Goal: Transaction & Acquisition: Purchase product/service

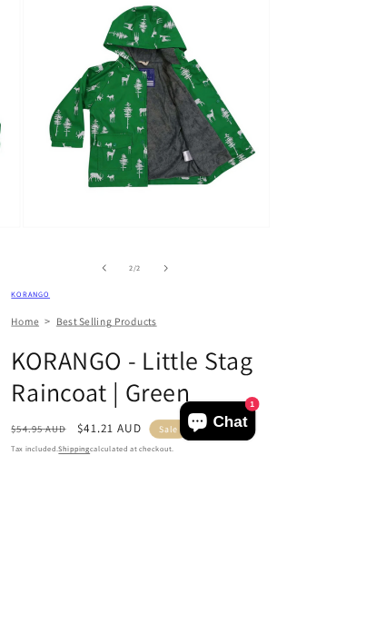
scroll to position [187, 0]
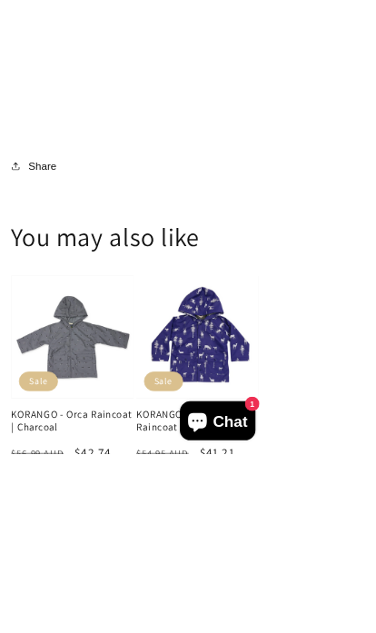
scroll to position [1822, 0]
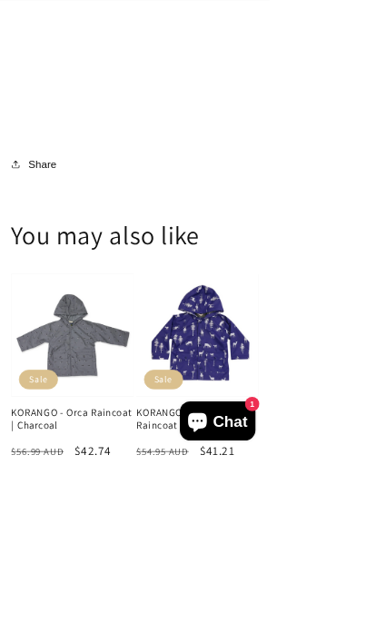
click at [304, 566] on link "KORANGO - Little Stag Raincoat | Navy" at bounding box center [275, 583] width 171 height 35
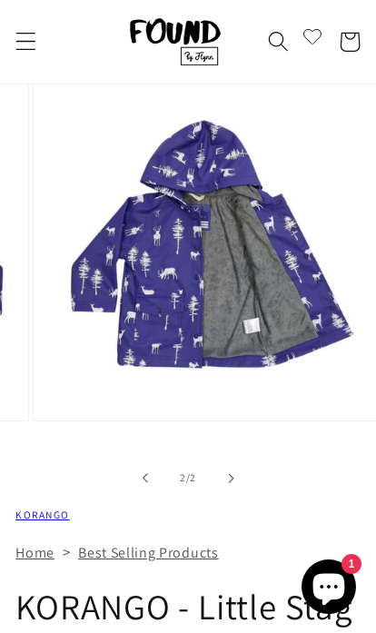
scroll to position [0, 332]
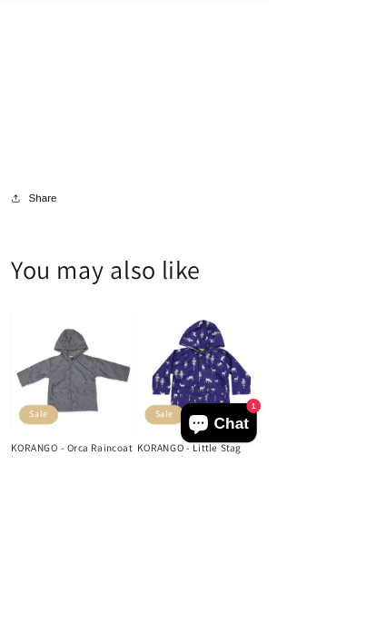
scroll to position [1778, 0]
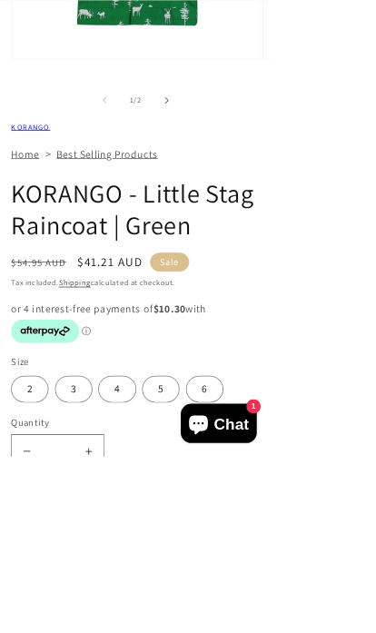
scroll to position [419, 0]
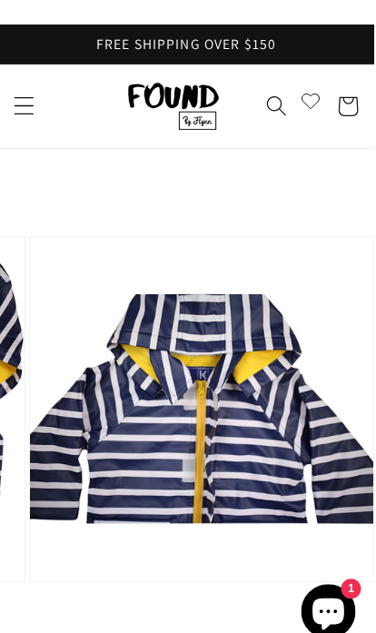
scroll to position [0, 1]
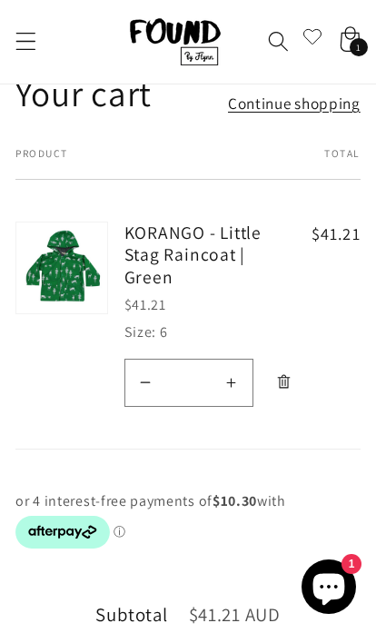
scroll to position [110, 0]
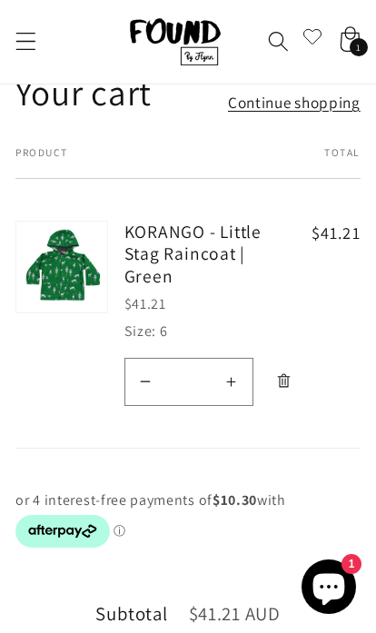
click at [306, 102] on link "Continue shopping" at bounding box center [294, 102] width 133 height 26
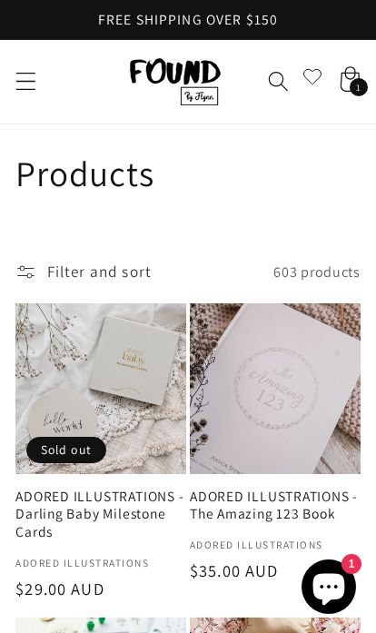
click at [45, 84] on span "Menu" at bounding box center [26, 82] width 46 height 46
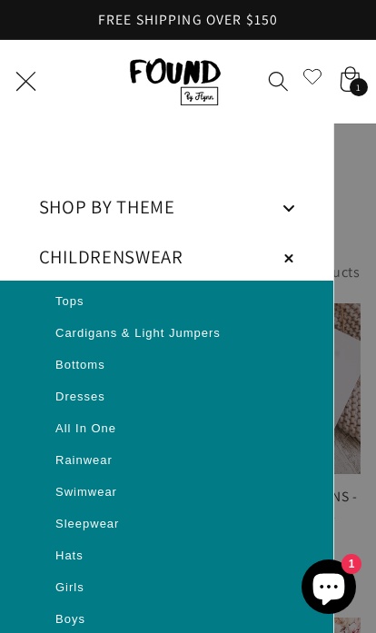
click at [88, 462] on span "Rainwear" at bounding box center [83, 460] width 57 height 14
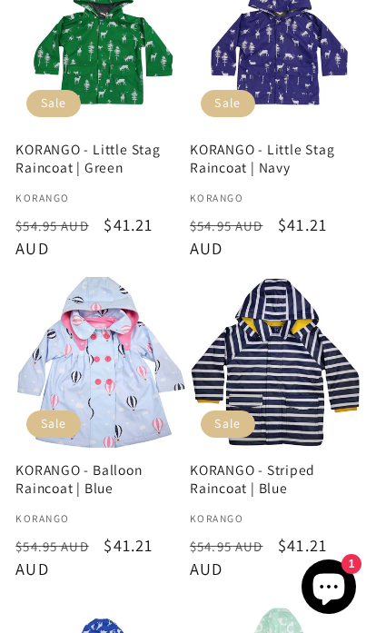
scroll to position [1021, 0]
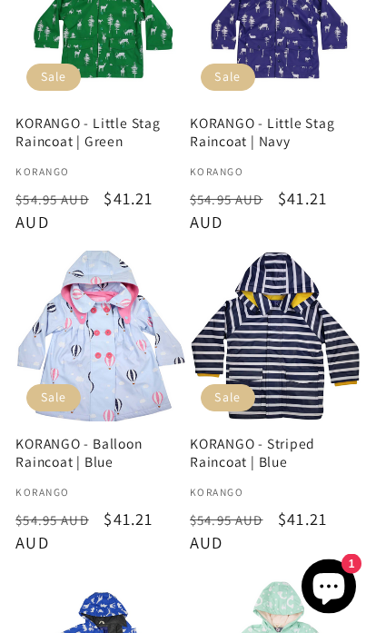
click at [288, 436] on link "KORANGO - Striped Raincoat | Blue" at bounding box center [275, 453] width 171 height 35
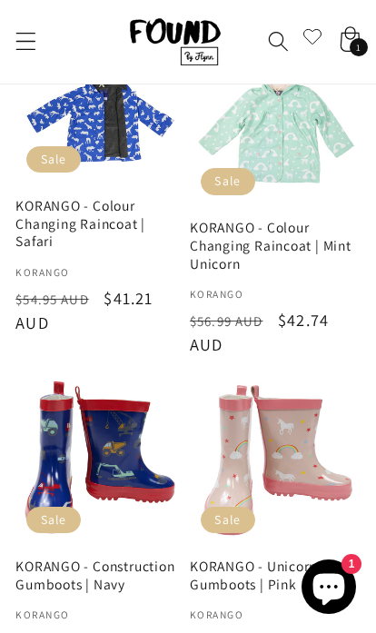
scroll to position [1413, 0]
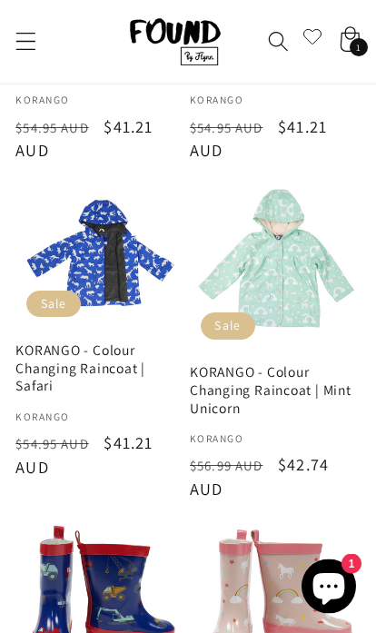
click at [29, 45] on icon "Menu" at bounding box center [25, 42] width 21 height 21
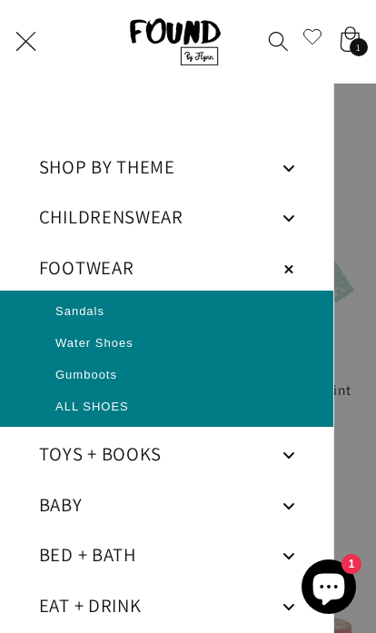
click at [118, 406] on span "ALL SHOES" at bounding box center [92, 408] width 74 height 14
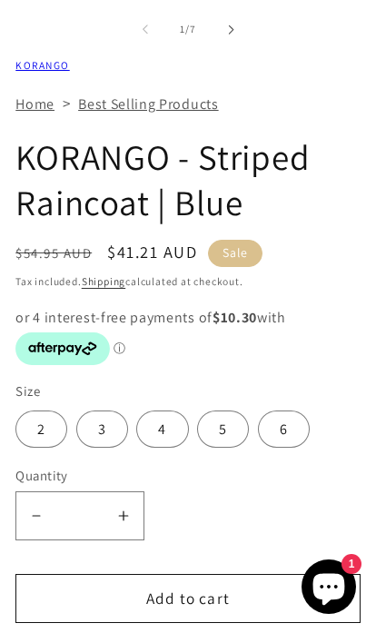
scroll to position [651, 0]
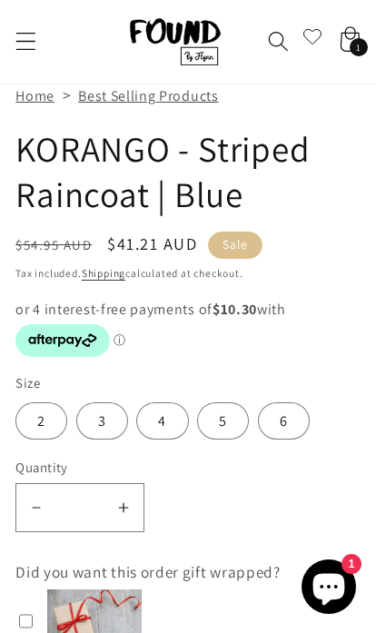
click at [273, 420] on label "6" at bounding box center [284, 420] width 52 height 37
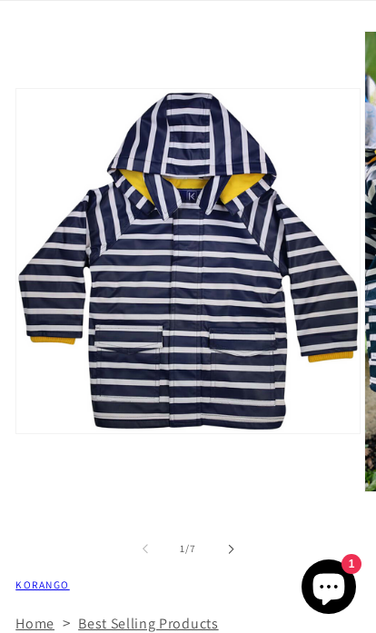
scroll to position [690, 0]
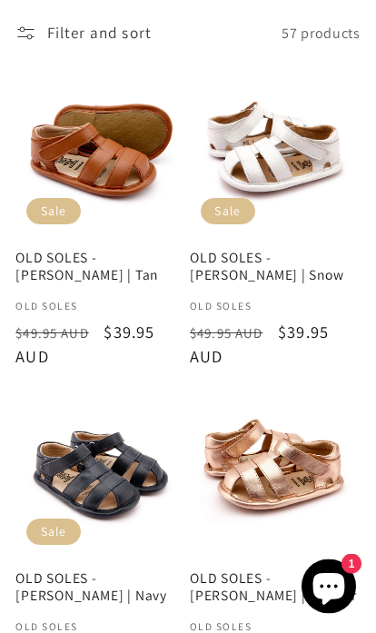
scroll to position [239, 0]
click at [72, 570] on link "OLD SOLES - [PERSON_NAME] | Navy" at bounding box center [100, 587] width 171 height 35
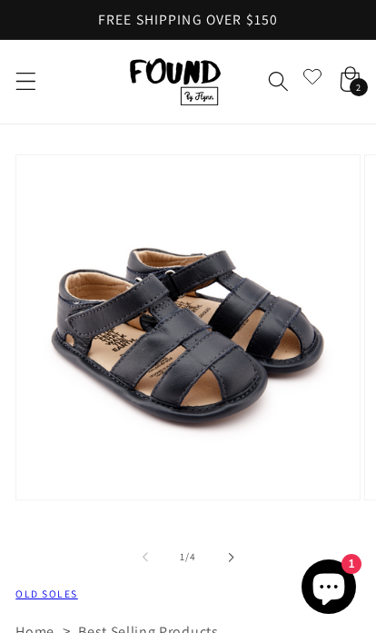
click at [21, 88] on icon "Menu" at bounding box center [25, 81] width 21 height 21
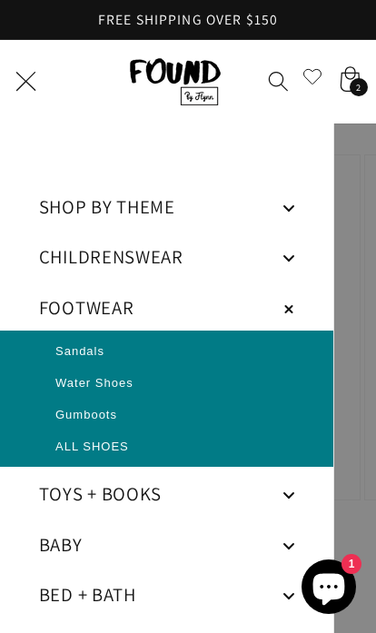
click at [90, 355] on span "Sandals" at bounding box center [79, 351] width 49 height 14
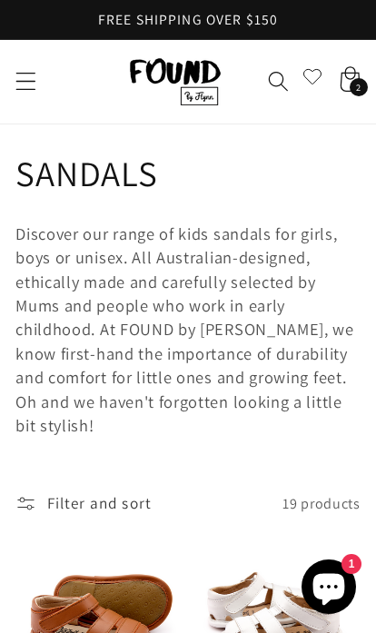
click at [75, 497] on span "Filter and sort" at bounding box center [99, 503] width 104 height 18
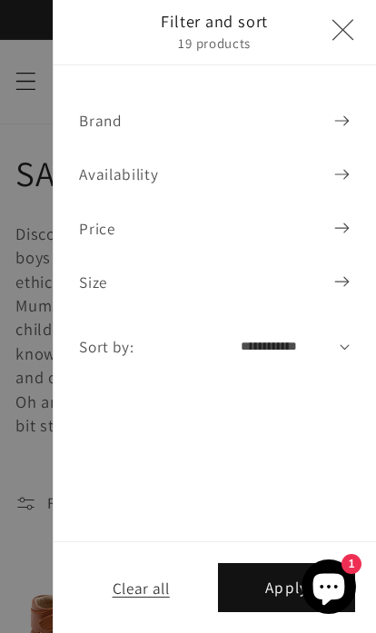
click at [348, 285] on icon at bounding box center [341, 281] width 15 height 11
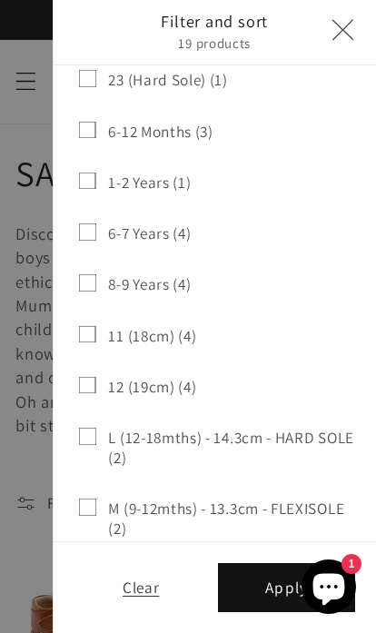
scroll to position [639, 0]
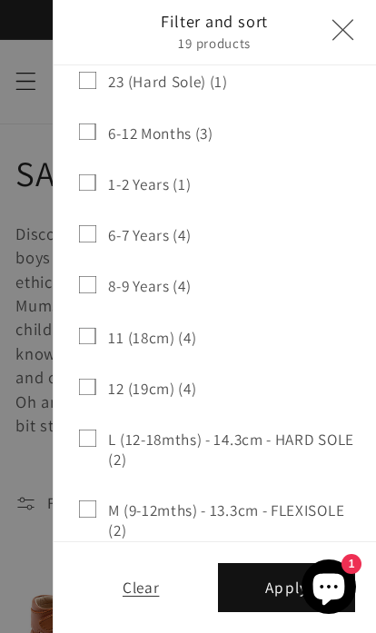
click at [94, 225] on rect at bounding box center [87, 233] width 16 height 16
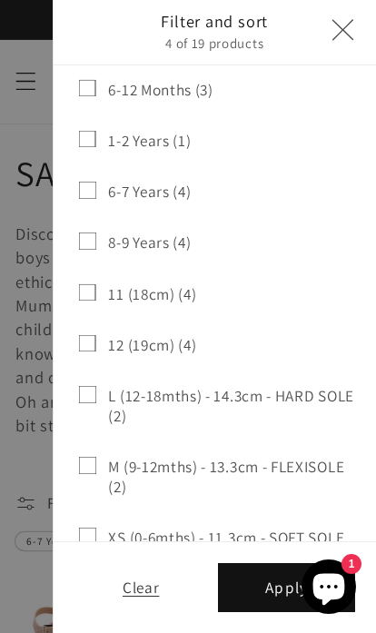
scroll to position [684, 0]
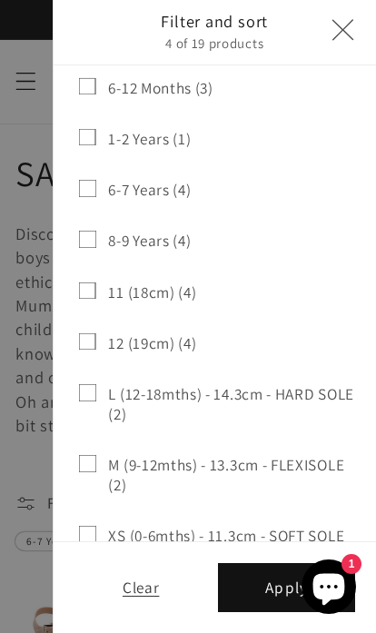
click at [262, 590] on button "Apply" at bounding box center [286, 587] width 137 height 49
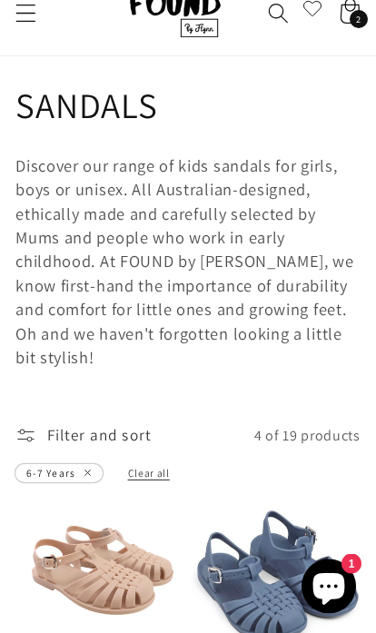
scroll to position [68, 0]
click at [140, 467] on span "Clear all" at bounding box center [149, 473] width 42 height 14
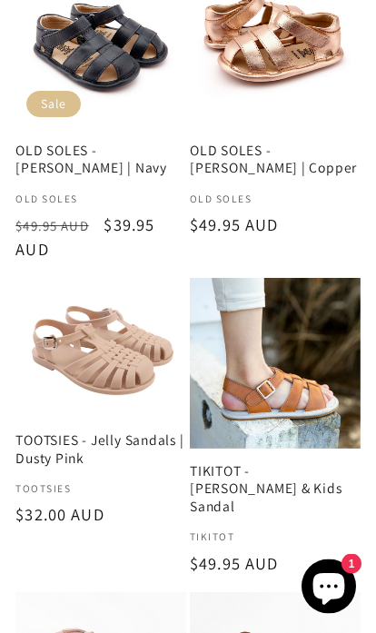
scroll to position [898, 0]
click at [283, 462] on link "TIKITOT - Amalfi Tan Prewalker & Kids Sandal" at bounding box center [275, 489] width 171 height 54
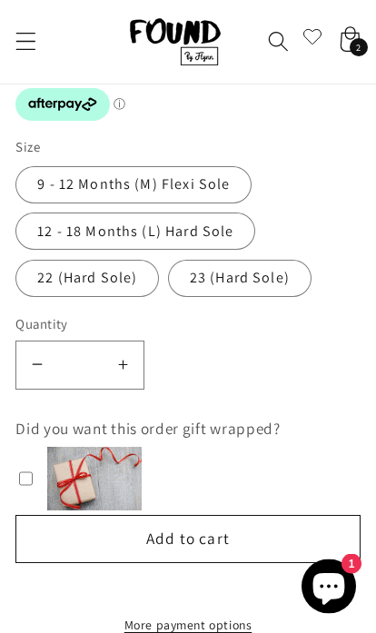
scroll to position [813, 0]
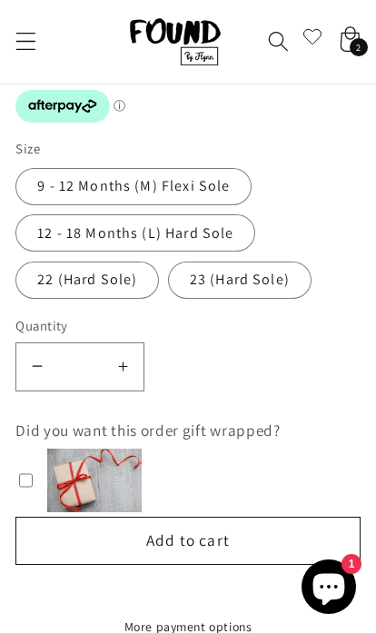
click at [238, 278] on label "23 (Hard Sole)" at bounding box center [240, 280] width 144 height 37
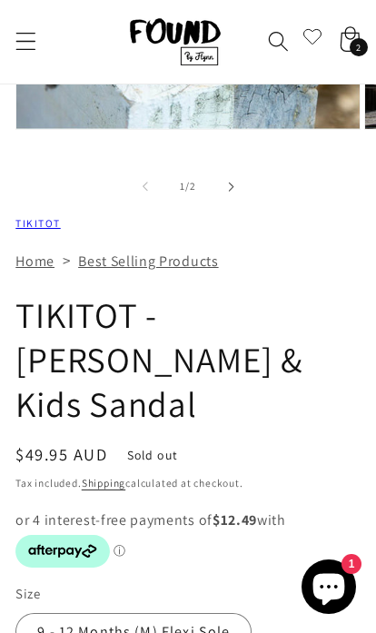
scroll to position [368, 0]
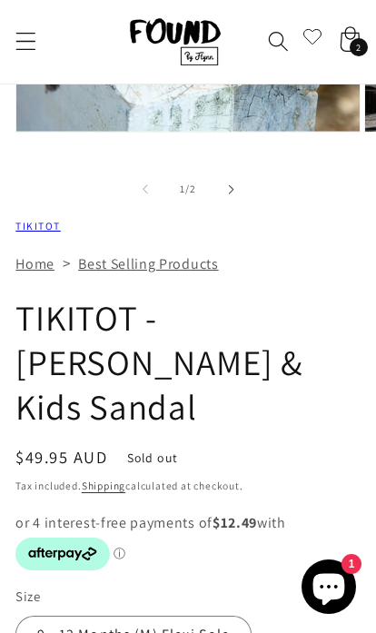
click at [363, 54] on div "2 2 items" at bounding box center [359, 48] width 18 height 18
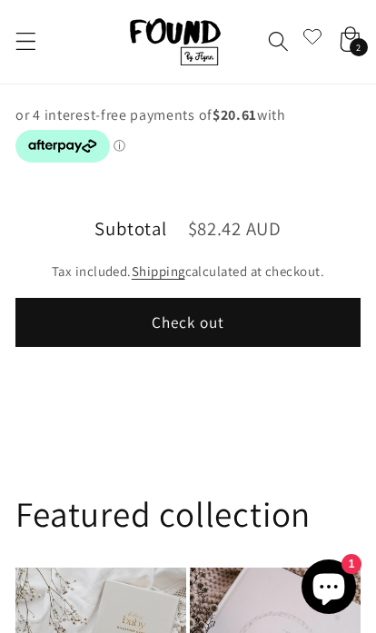
scroll to position [728, 0]
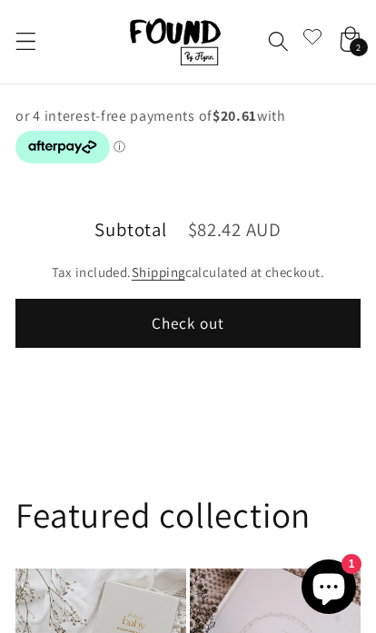
click at [23, 381] on shopify-apple-pay-button at bounding box center [21, 371] width 4 height 21
